Goal: Transaction & Acquisition: Purchase product/service

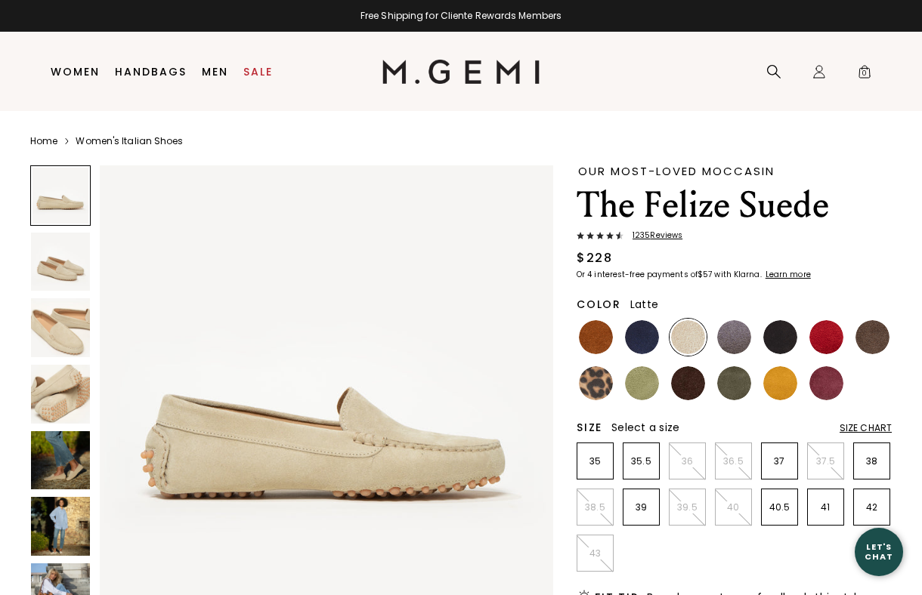
click at [47, 539] on img at bounding box center [60, 526] width 59 height 59
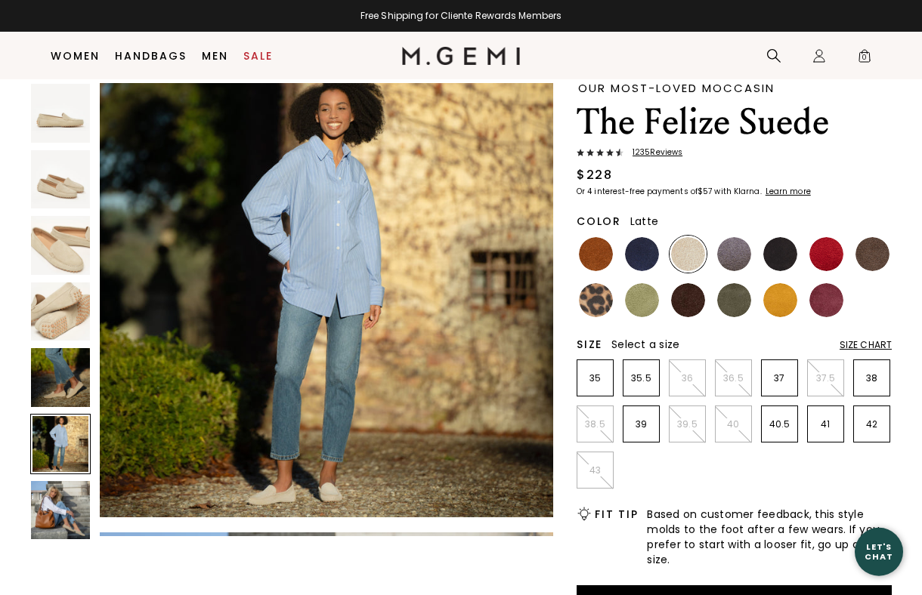
scroll to position [66, 0]
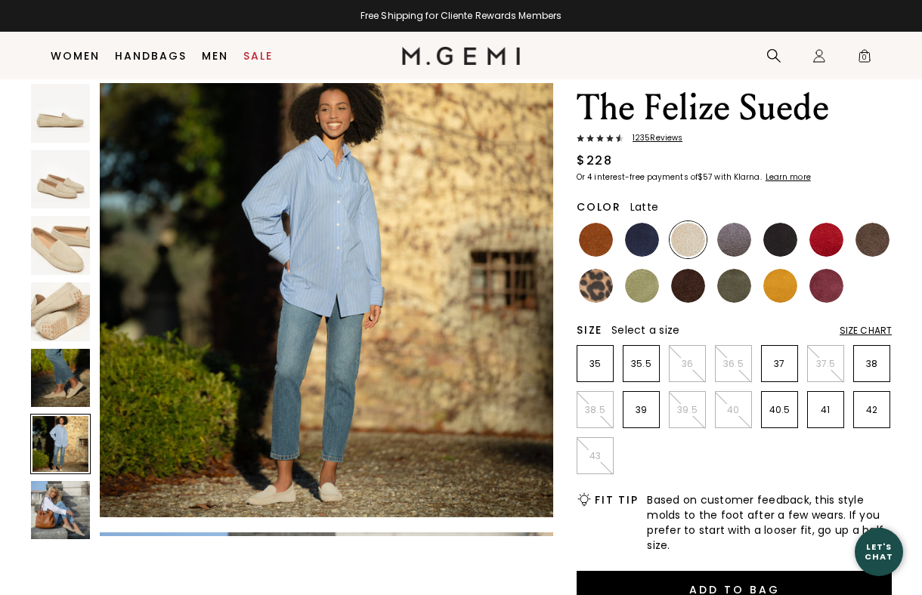
click at [88, 391] on img at bounding box center [60, 378] width 59 height 59
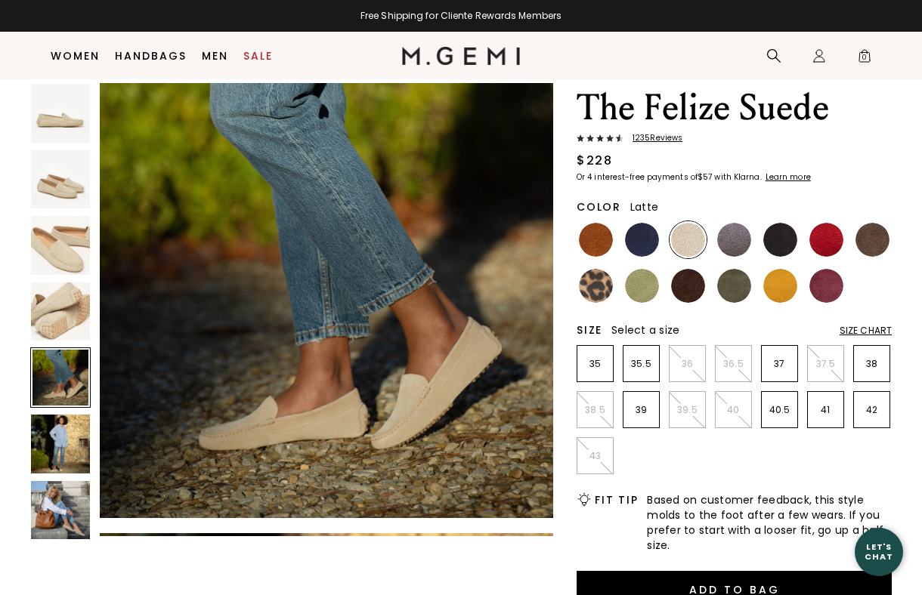
click at [60, 515] on img at bounding box center [60, 510] width 59 height 59
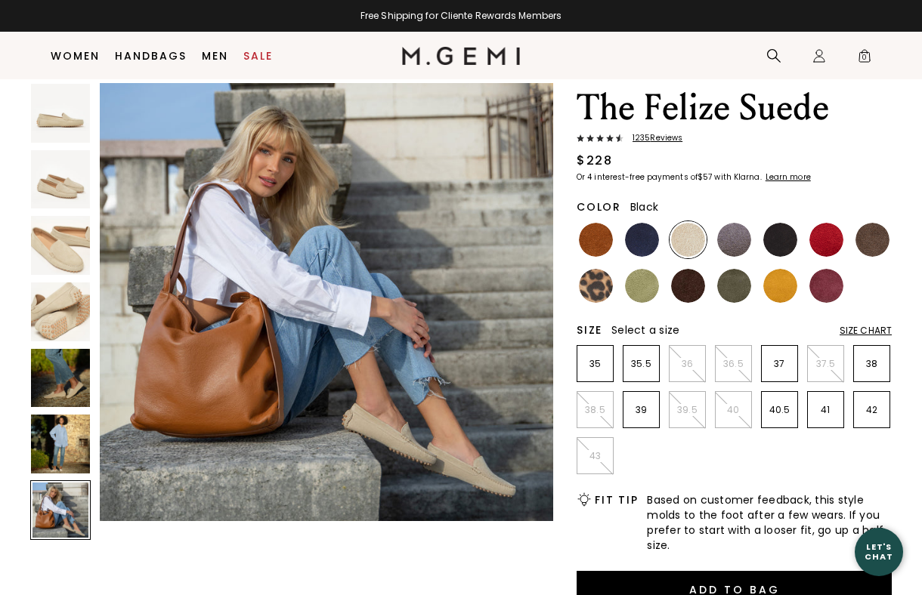
scroll to position [2834, 0]
click at [781, 236] on img at bounding box center [780, 240] width 34 height 34
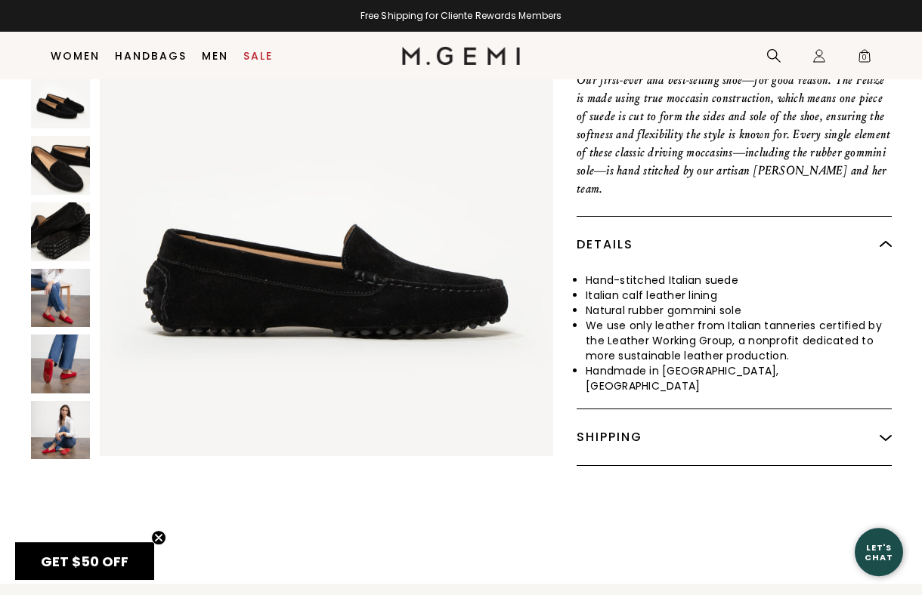
scroll to position [700, 0]
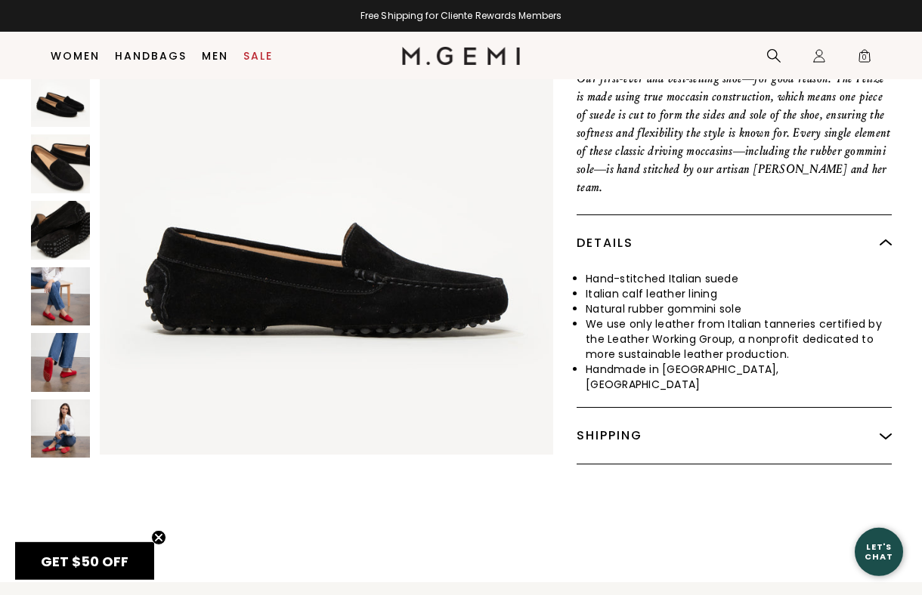
click at [48, 282] on img at bounding box center [60, 296] width 59 height 59
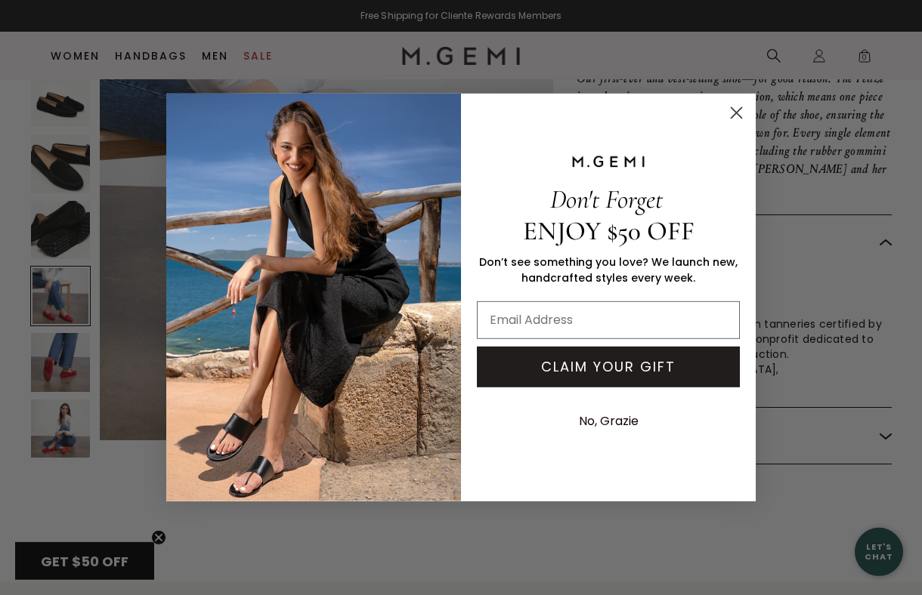
scroll to position [0, 0]
